Goal: Task Accomplishment & Management: Complete application form

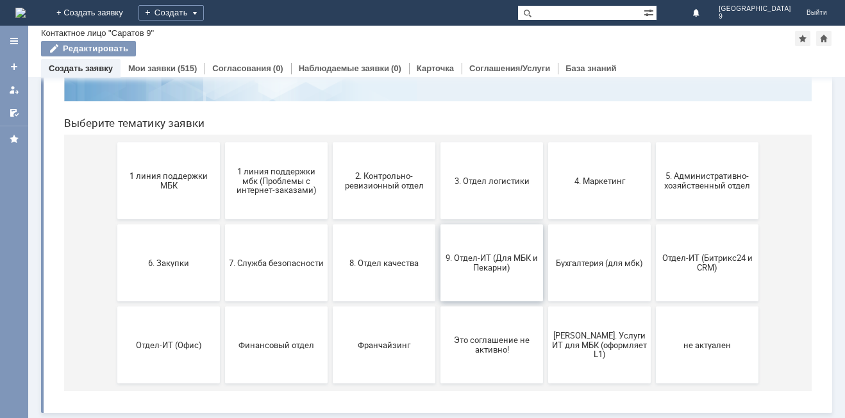
click at [475, 266] on span "9. Отдел-ИТ (Для МБК и Пекарни)" at bounding box center [492, 262] width 95 height 19
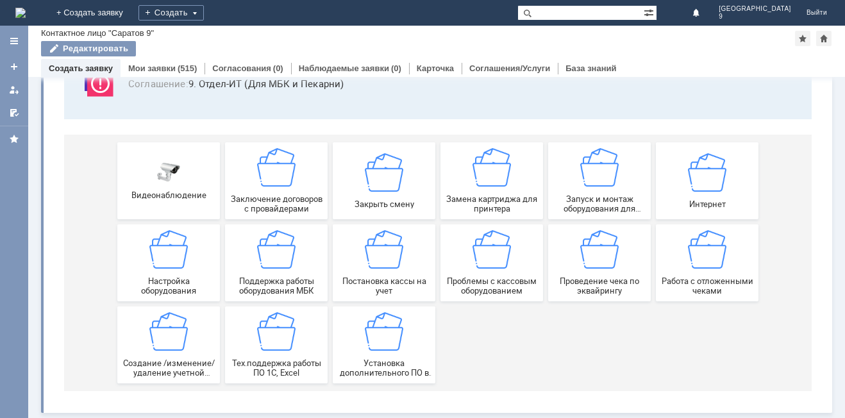
scroll to position [106, 0]
click at [700, 281] on span "Работа с отложенными чеками" at bounding box center [707, 285] width 95 height 19
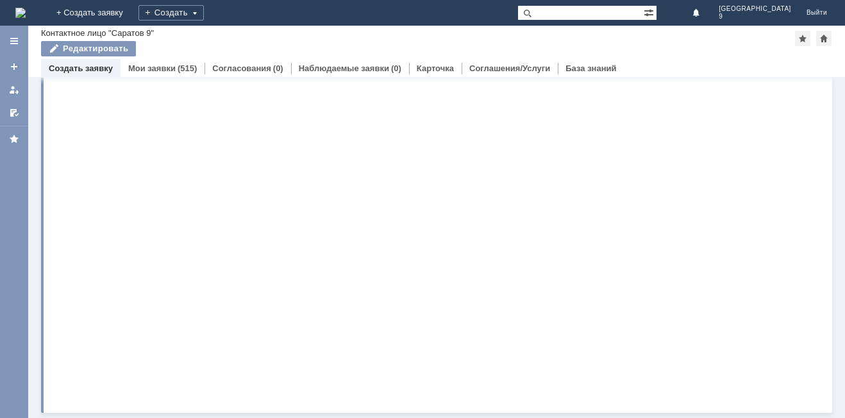
scroll to position [0, 0]
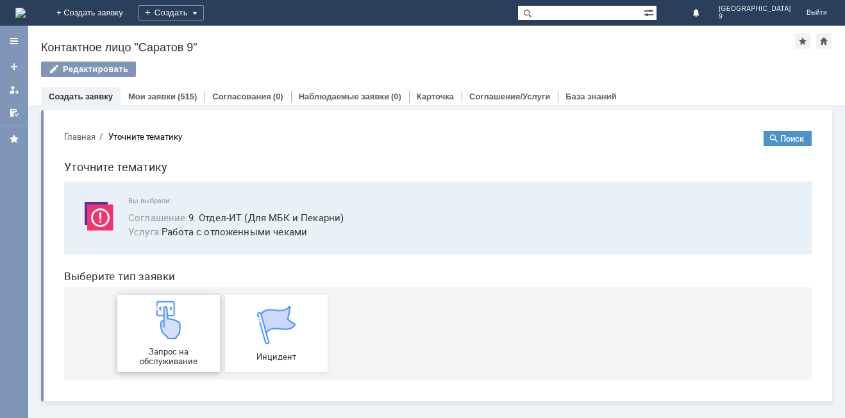
click at [135, 335] on div "Запрос на обслуживание" at bounding box center [168, 333] width 95 height 65
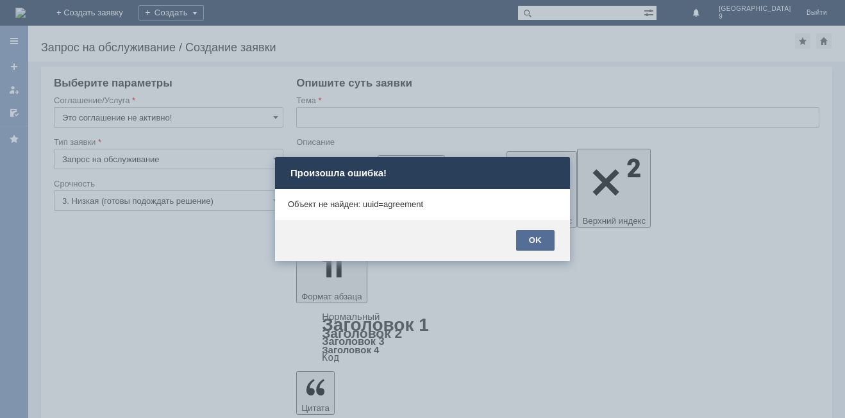
click at [523, 242] on div "OK" at bounding box center [535, 240] width 38 height 21
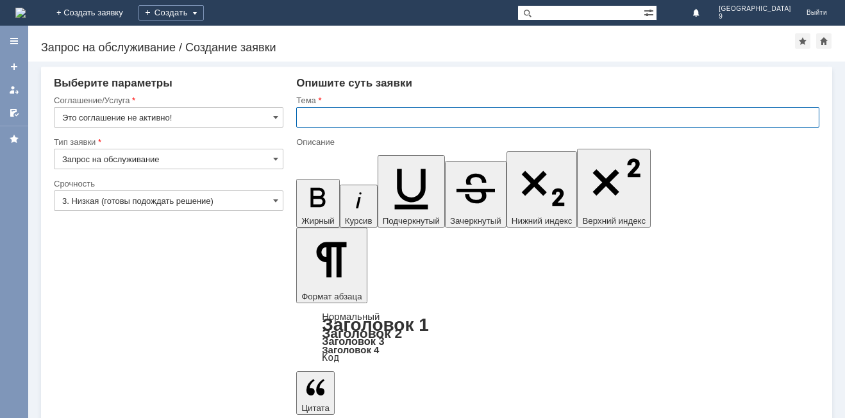
click at [388, 124] on input "text" at bounding box center [557, 117] width 523 height 21
type input "о"
type input "Отл чеки"
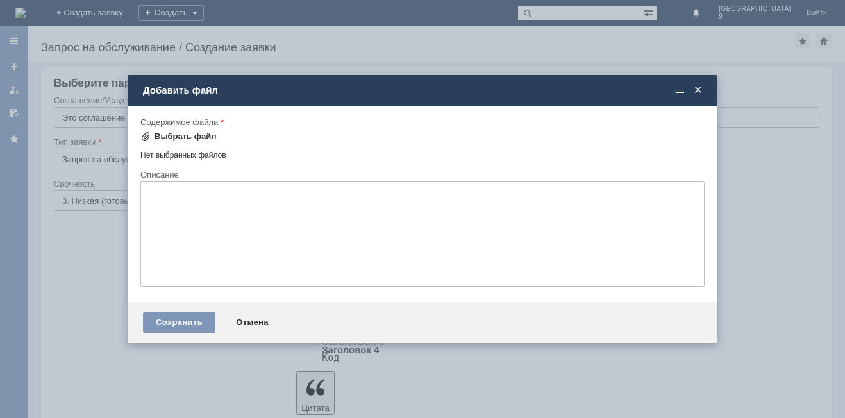
click at [175, 139] on div "Выбрать файл" at bounding box center [186, 137] width 62 height 10
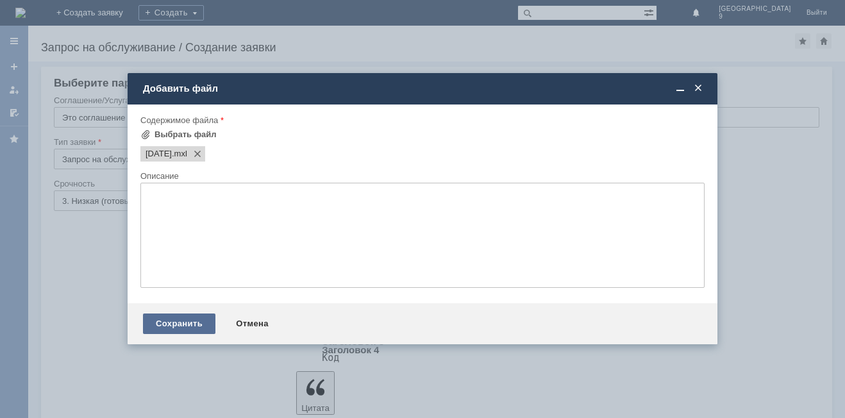
click at [185, 320] on div "Сохранить" at bounding box center [179, 324] width 72 height 21
